Goal: Transaction & Acquisition: Purchase product/service

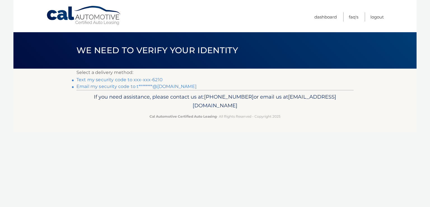
click at [156, 79] on link "Text my security code to xxx-xxx-6210" at bounding box center [119, 79] width 86 height 5
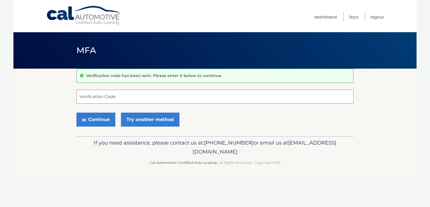
click at [129, 93] on input "Verification Code" at bounding box center [214, 97] width 277 height 14
type input "237317"
click at [101, 117] on button "Continue" at bounding box center [95, 120] width 39 height 14
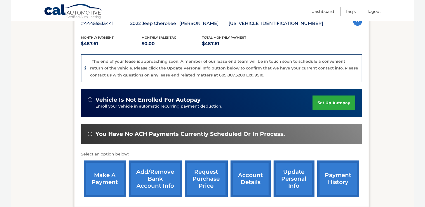
scroll to position [118, 0]
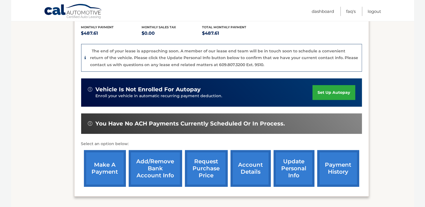
click at [96, 162] on link "make a payment" at bounding box center [105, 168] width 42 height 37
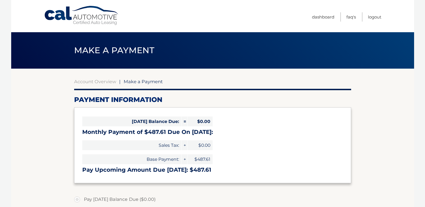
select select "YjllNzA3Y2EtMGQzNC00Y2U4LTk1NjAtOWYzNGVkYzRhOTc5"
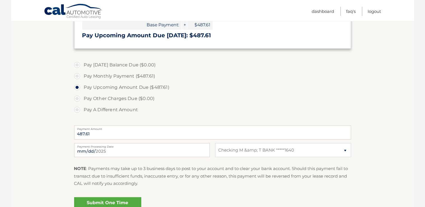
scroll to position [148, 0]
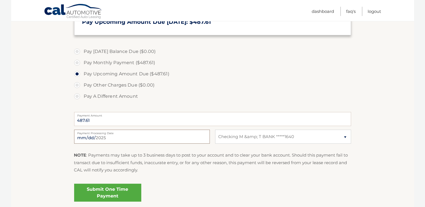
click at [203, 138] on input "2025-09-10" at bounding box center [142, 137] width 136 height 14
type input "2025-09-11"
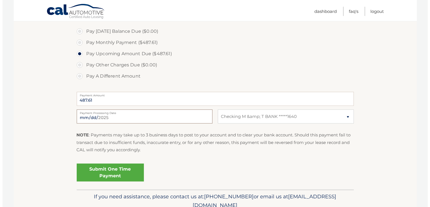
scroll to position [177, 0]
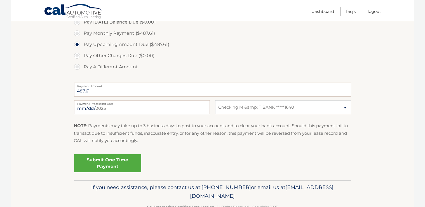
click at [113, 167] on link "Submit One Time Payment" at bounding box center [107, 163] width 67 height 18
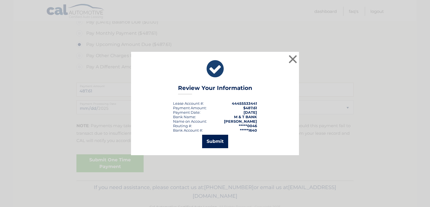
click at [215, 143] on button "Submit" at bounding box center [215, 141] width 26 height 13
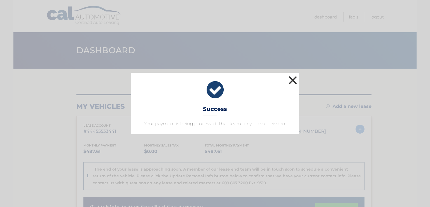
click at [291, 78] on button "×" at bounding box center [292, 79] width 11 height 11
